Goal: Understand process/instructions

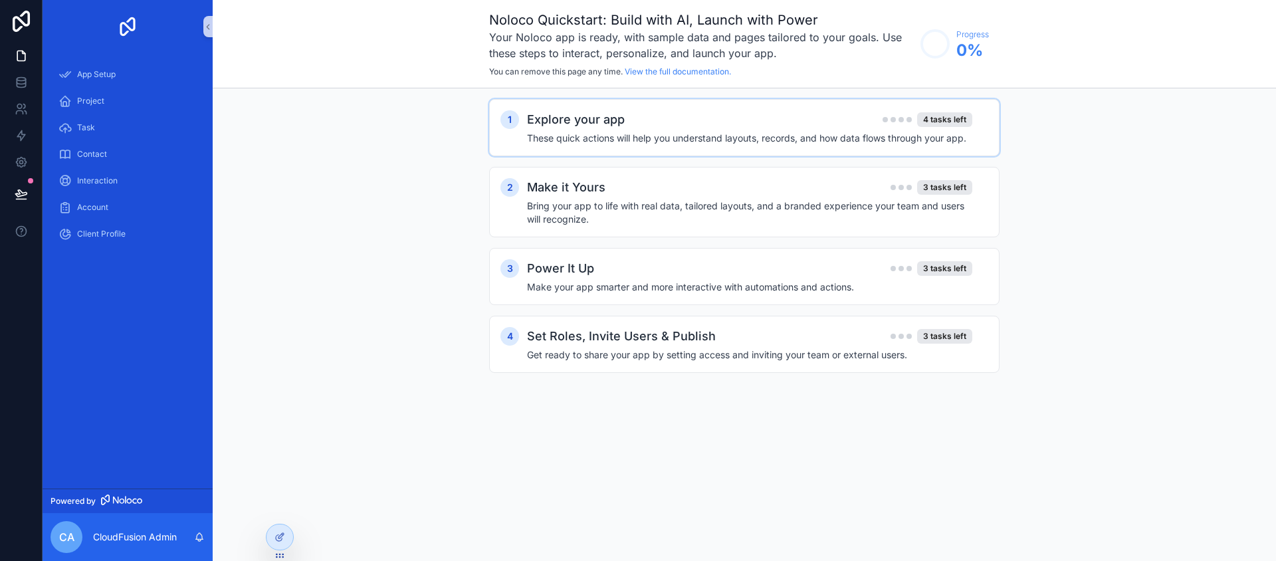
click at [766, 124] on div "Explore your app 4 tasks left" at bounding box center [749, 119] width 445 height 19
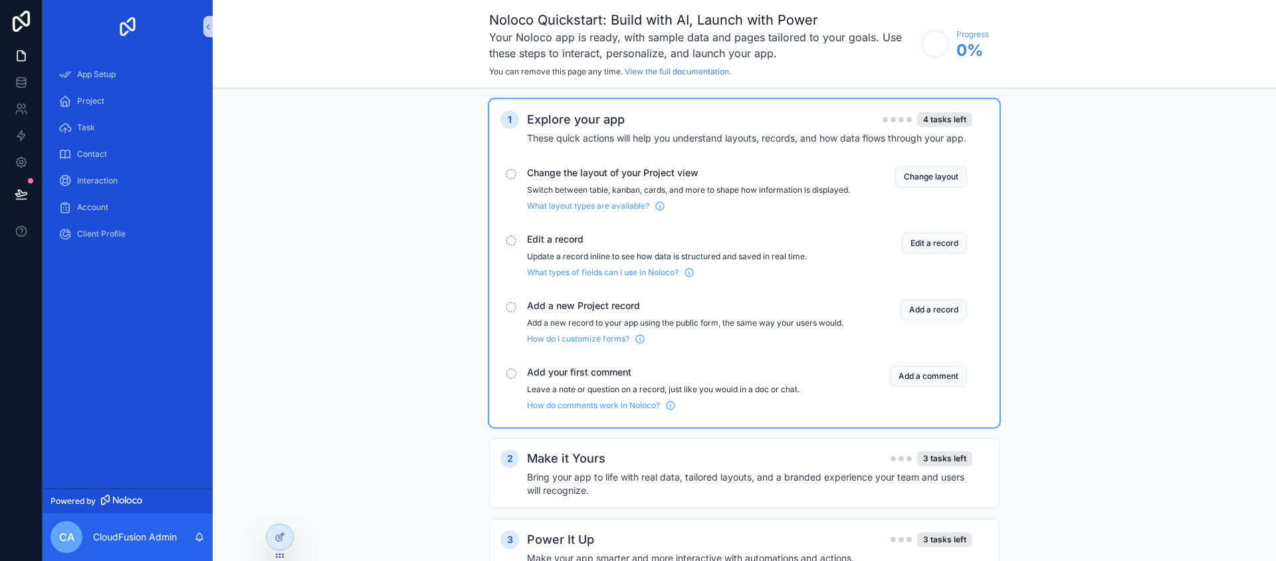
click at [765, 124] on div "Explore your app 4 tasks left" at bounding box center [749, 119] width 445 height 19
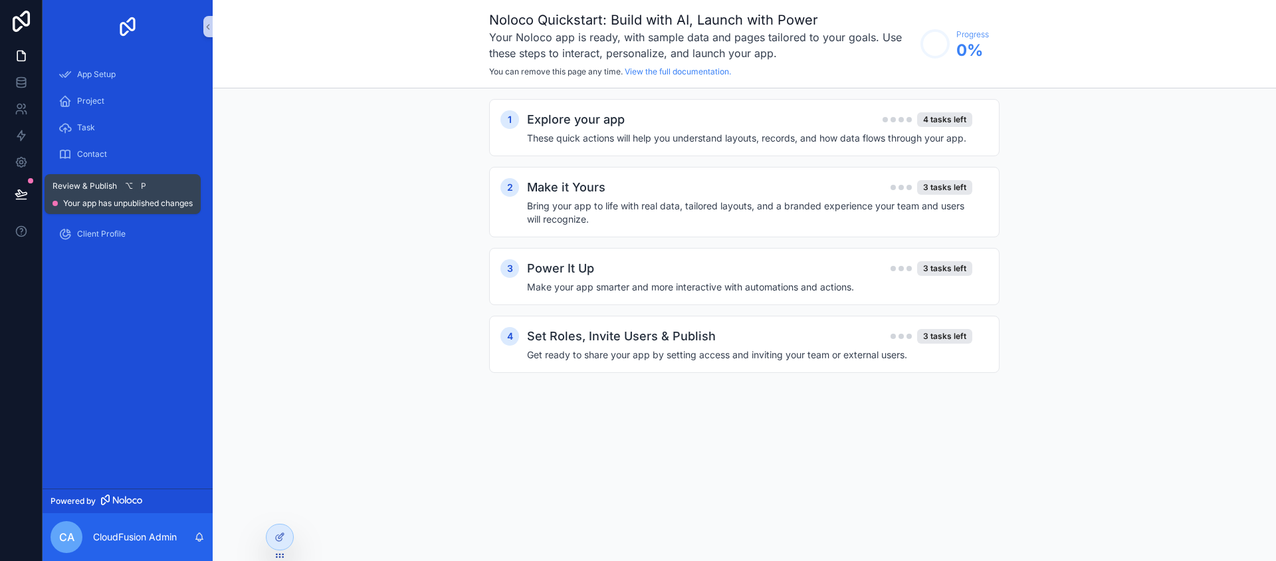
click at [20, 189] on icon at bounding box center [21, 193] width 13 height 13
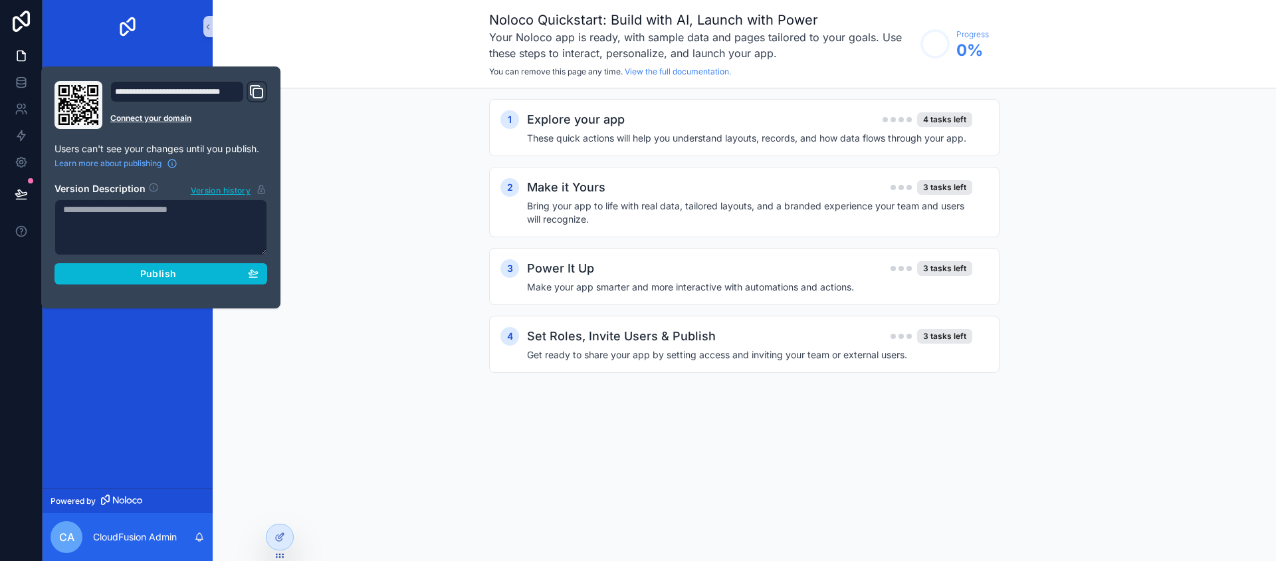
click at [261, 90] on icon "Domain and Custom Link" at bounding box center [257, 92] width 16 height 16
click at [626, 213] on h4 "Bring your app to life with real data, tailored layouts, and a branded experien…" at bounding box center [749, 212] width 445 height 27
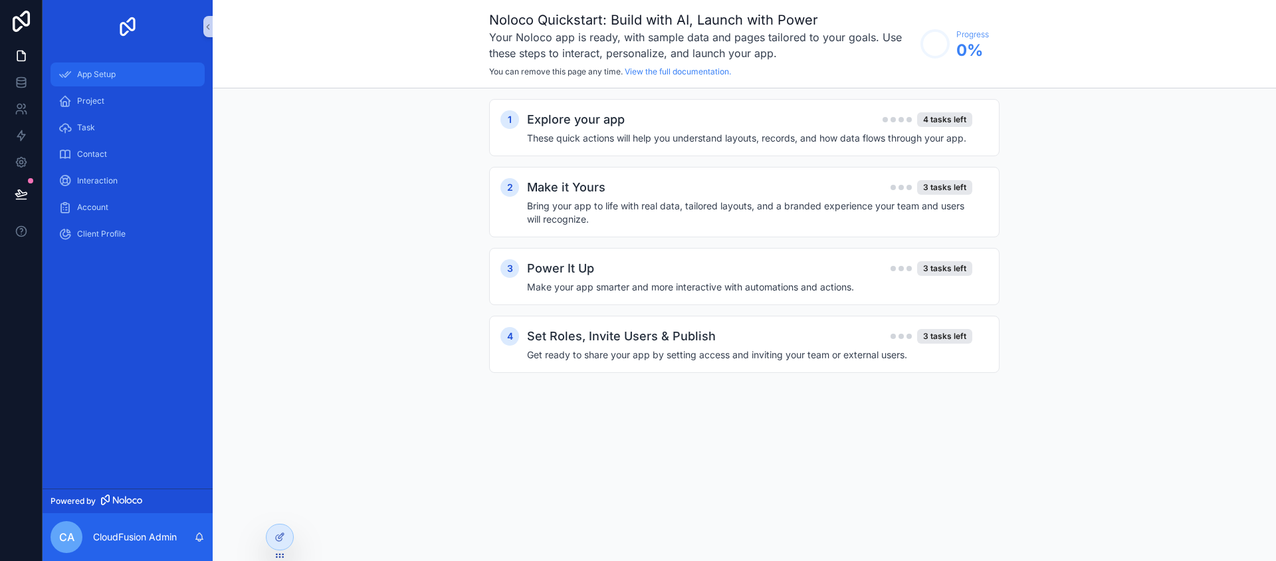
click at [123, 72] on div "App Setup" at bounding box center [128, 74] width 138 height 21
click at [709, 137] on h4 "These quick actions will help you understand layouts, records, and how data flo…" at bounding box center [749, 138] width 445 height 13
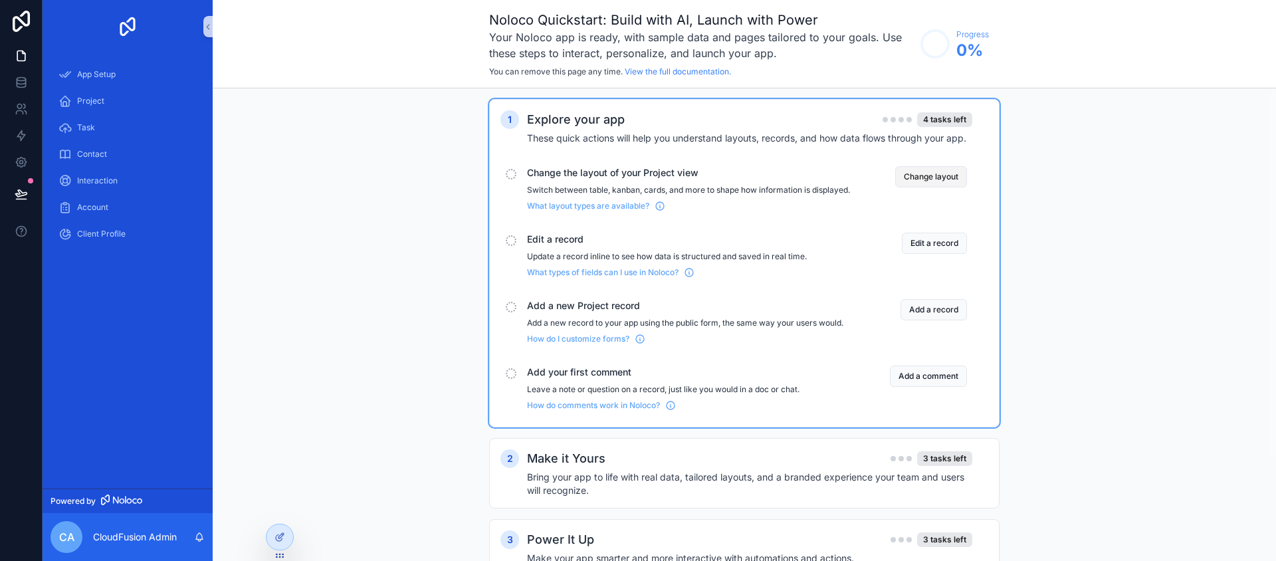
click at [915, 175] on button "Change layout" at bounding box center [932, 176] width 72 height 21
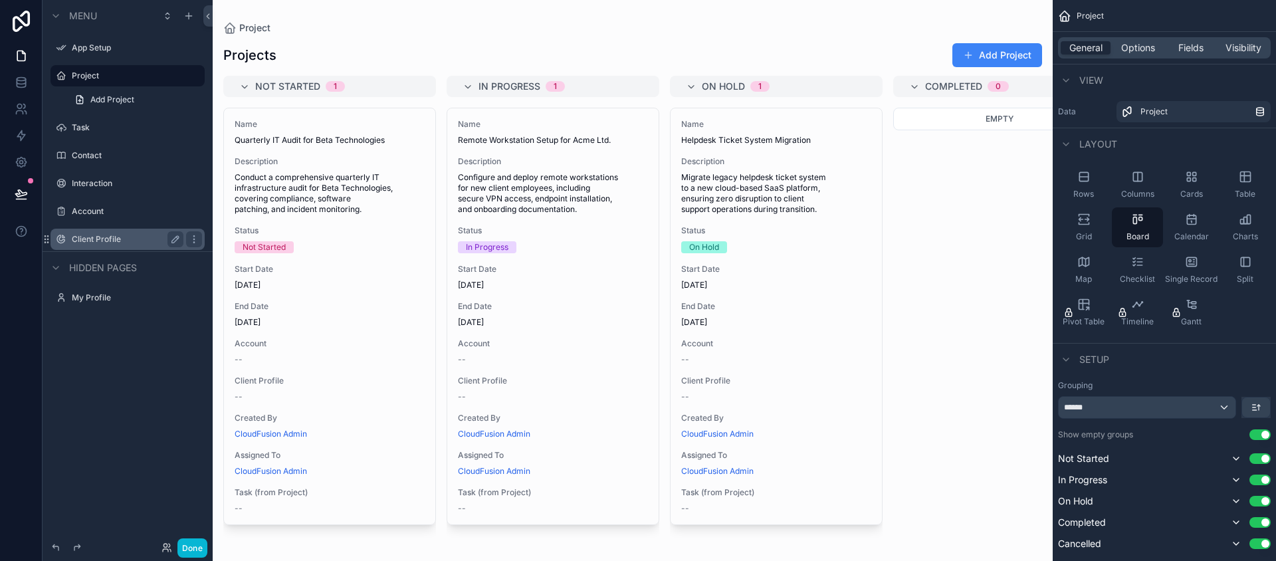
click at [129, 243] on label "Client Profile" at bounding box center [125, 239] width 106 height 11
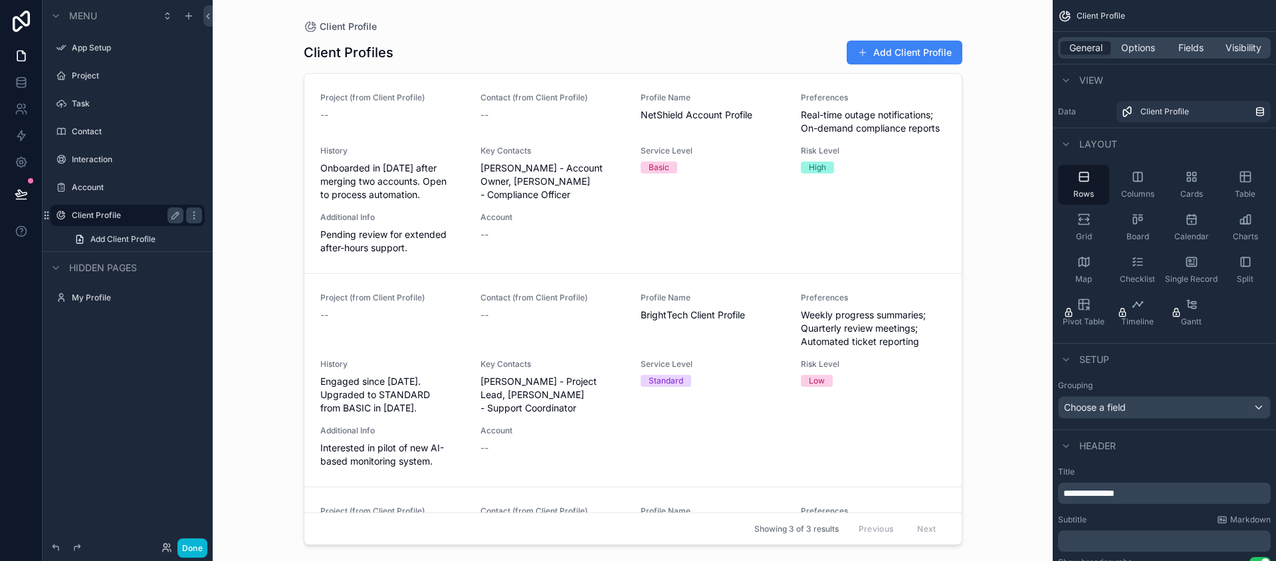
click at [124, 208] on div "Client Profile" at bounding box center [128, 215] width 112 height 16
click at [26, 195] on icon at bounding box center [21, 193] width 13 height 13
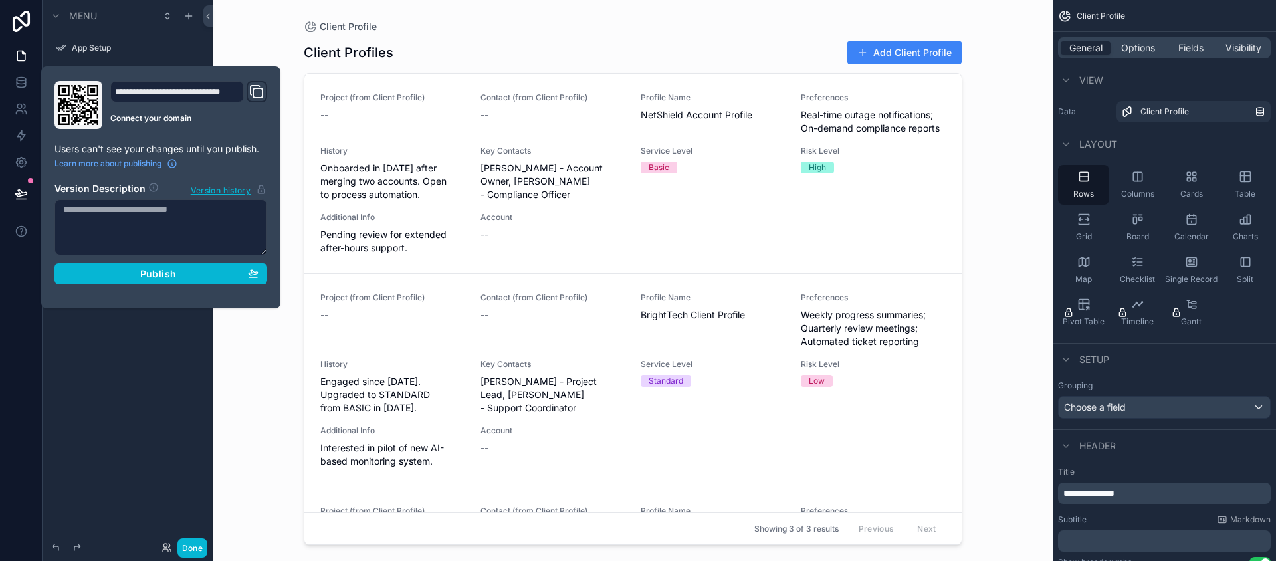
click at [238, 88] on div "**********" at bounding box center [177, 91] width 134 height 21
click at [258, 86] on icon "Domain and Custom Link" at bounding box center [255, 90] width 9 height 9
